Goal: Use online tool/utility

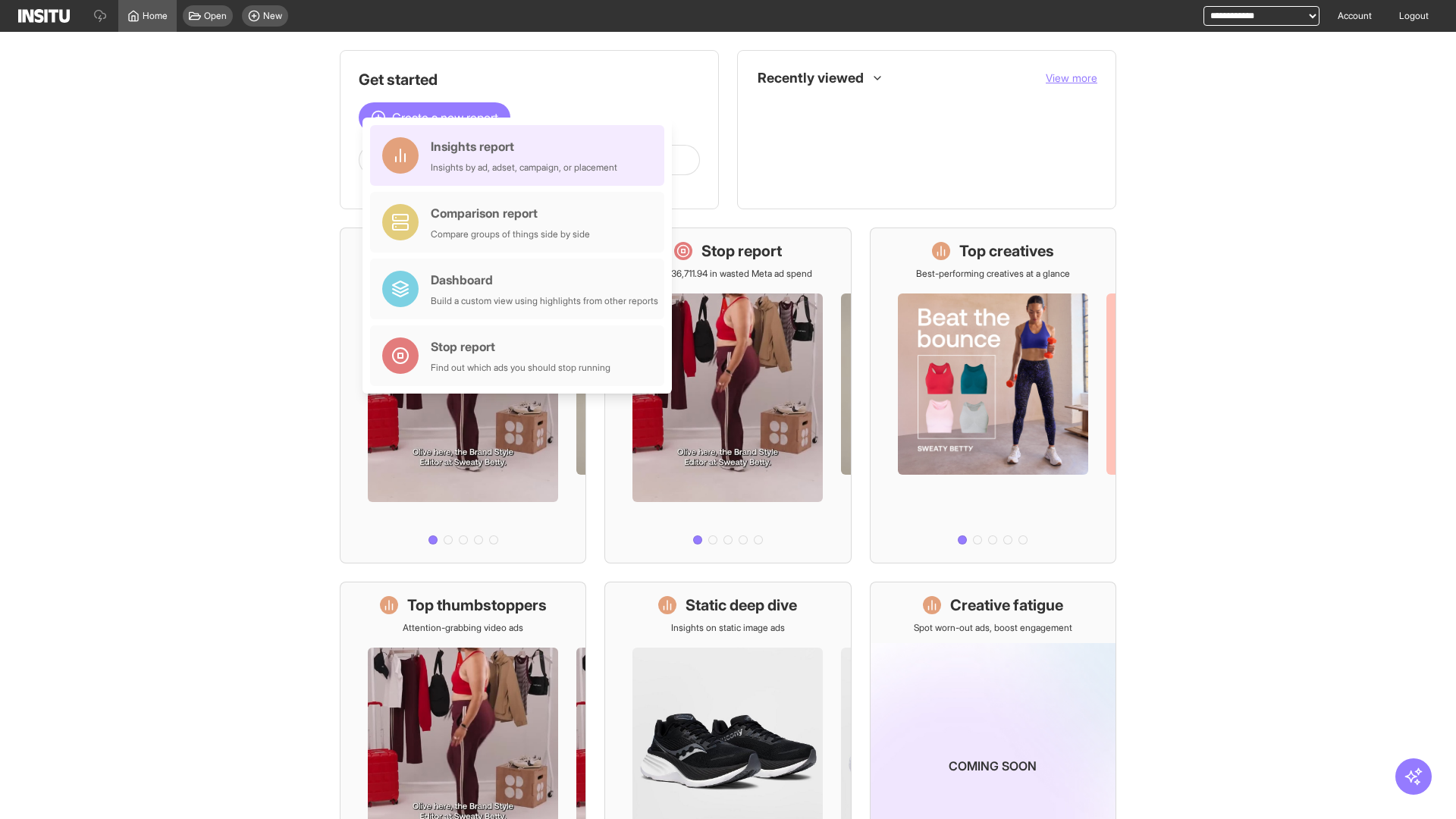
click at [521, 155] on div "Insights report Insights by ad, adset, campaign, or placement" at bounding box center [523, 155] width 187 height 37
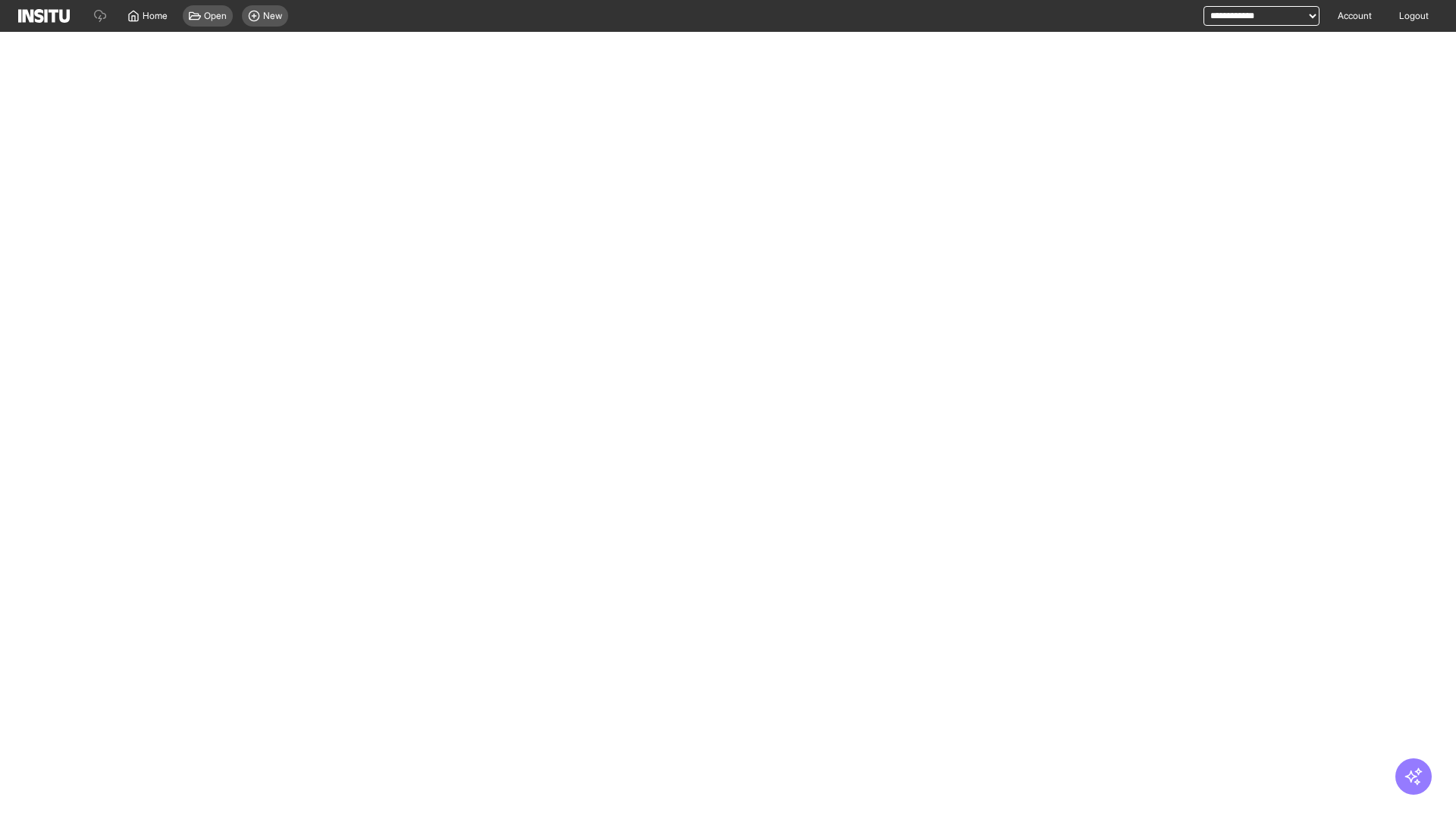
select select "**"
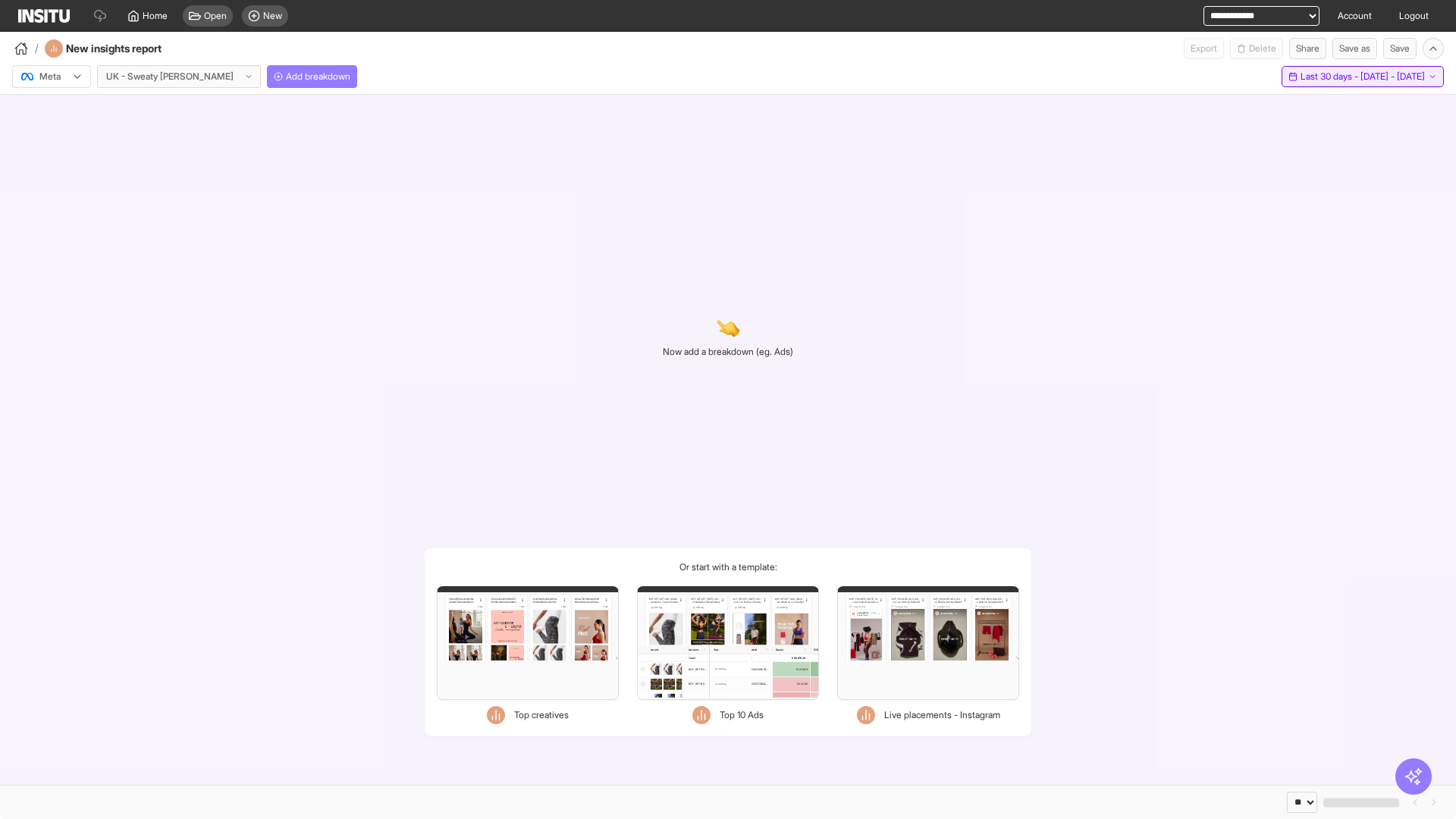
click at [1327, 77] on span "Last 30 days - [DATE] - [DATE]" at bounding box center [1362, 77] width 124 height 13
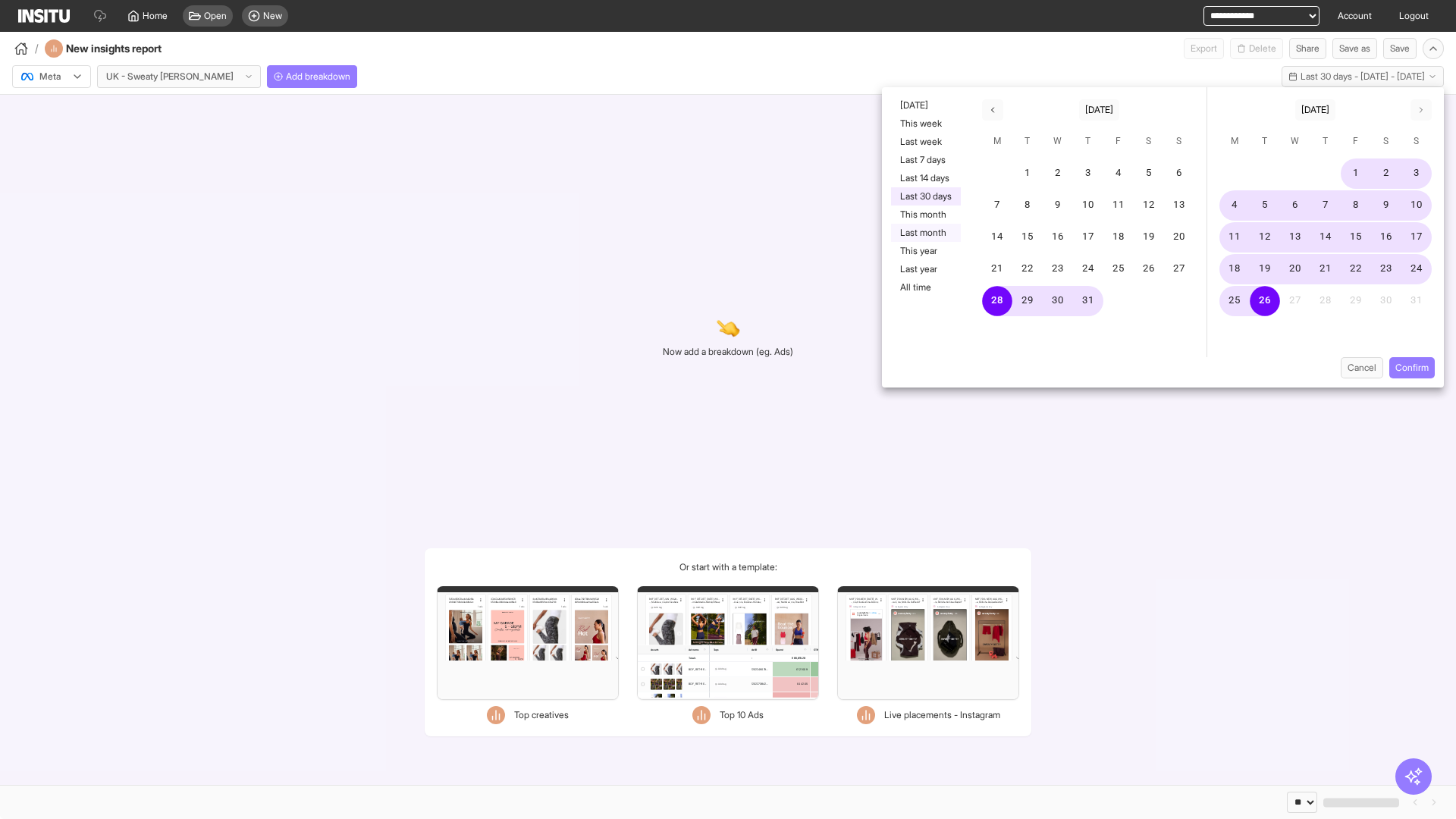
click at [925, 233] on button "Last month" at bounding box center [925, 232] width 70 height 18
